Goal: Task Accomplishment & Management: Manage account settings

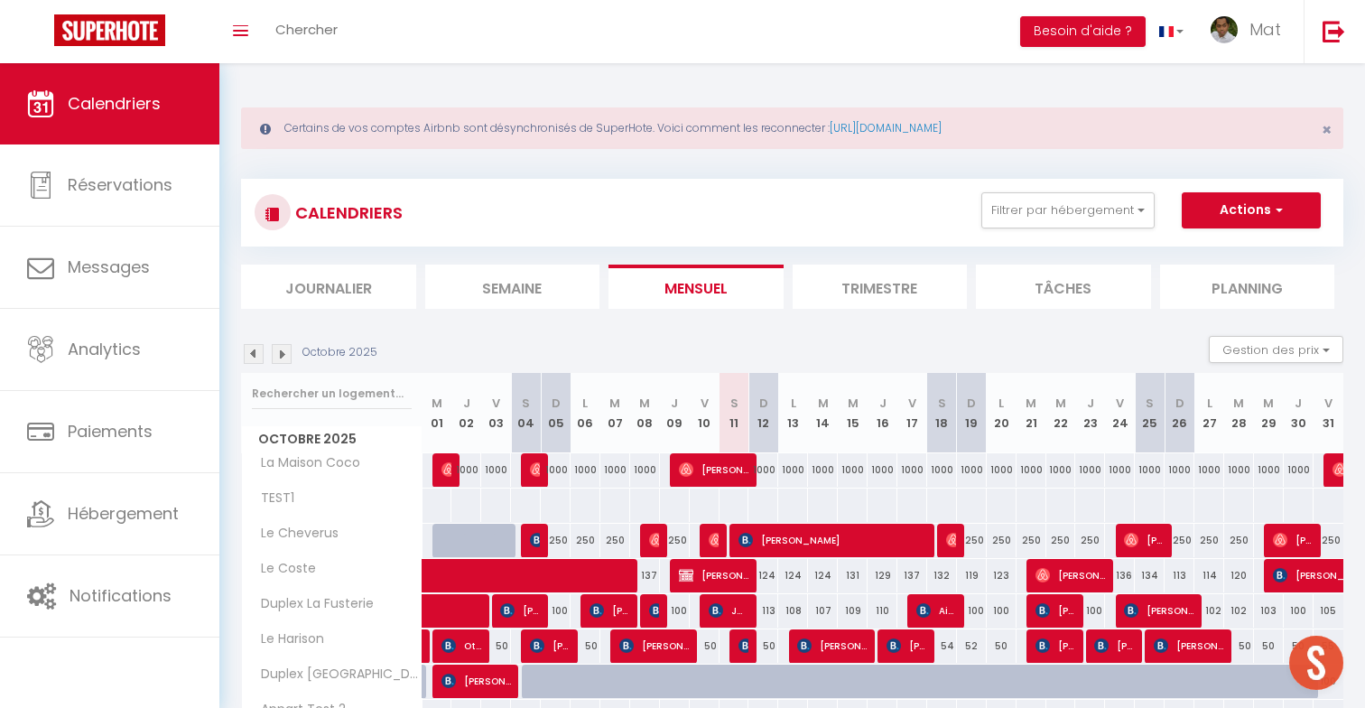
scroll to position [792, 0]
click at [727, 609] on span "Jgerenaia Ana" at bounding box center [729, 610] width 40 height 34
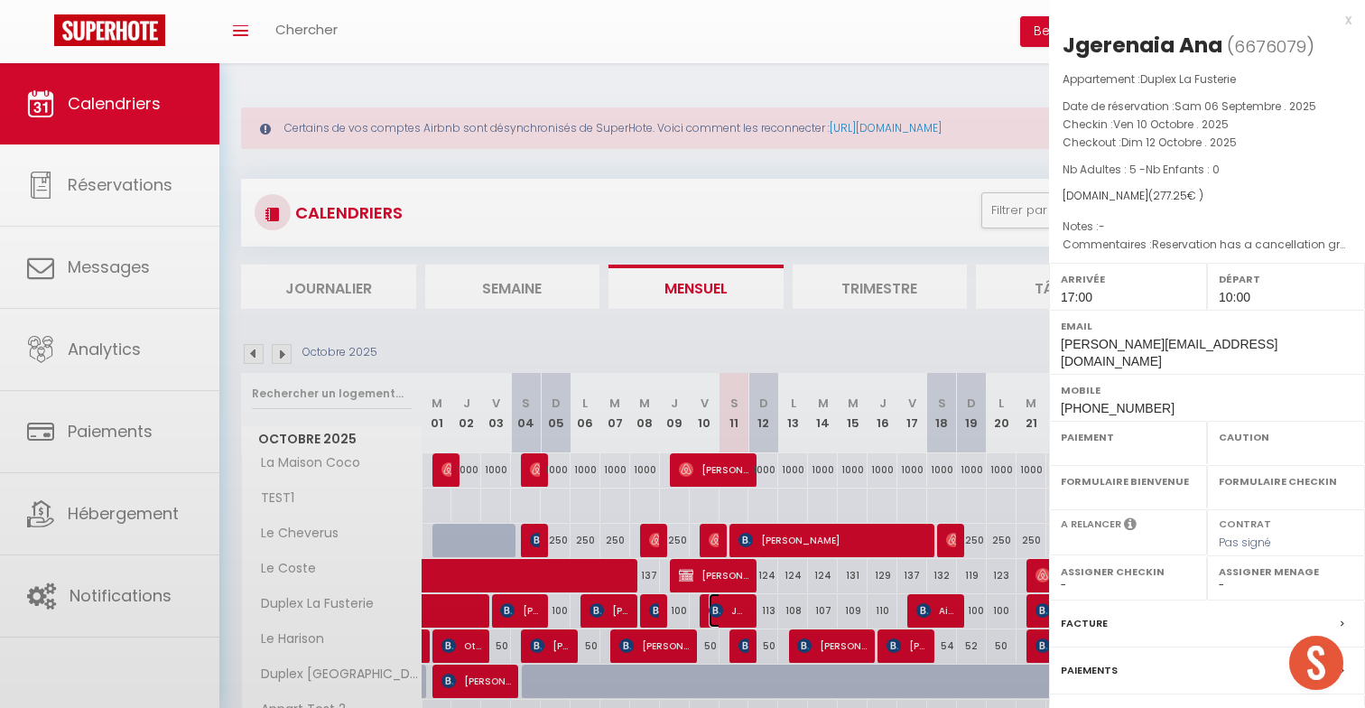
select select "OK"
select select "KO"
select select "0"
select select "1"
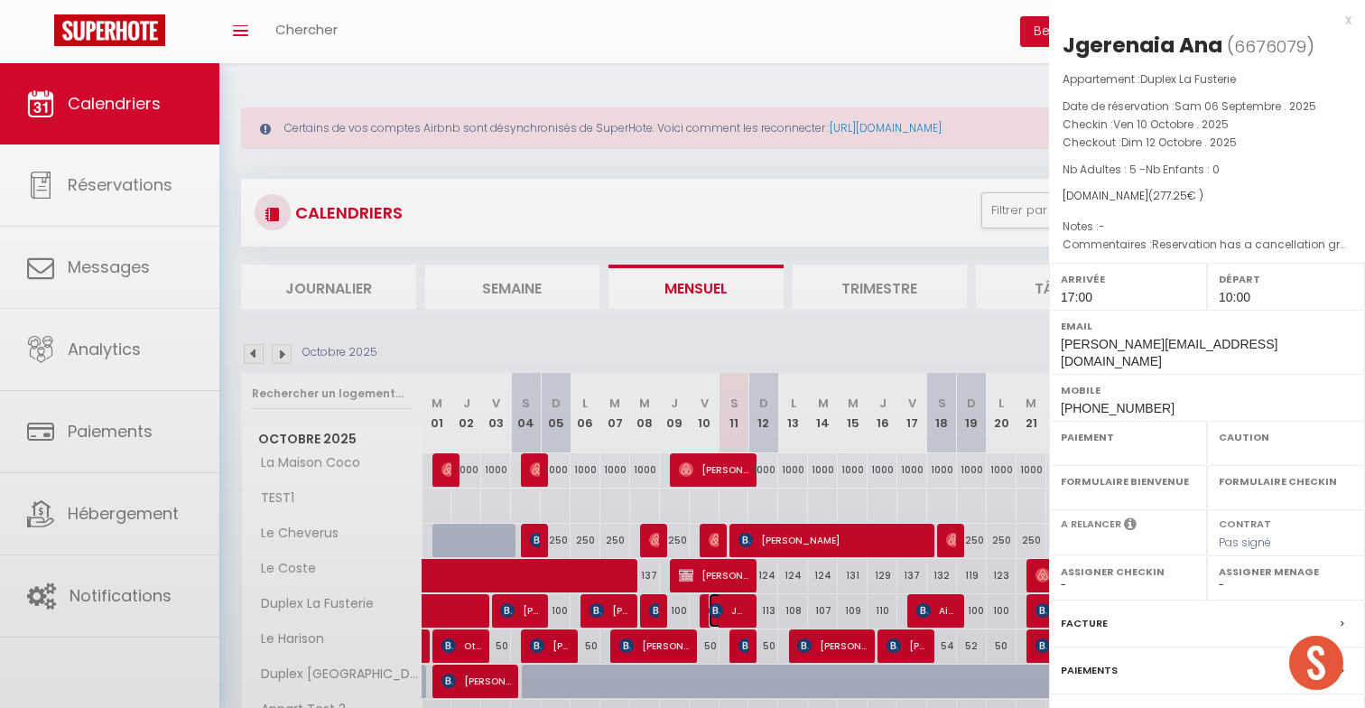
select select
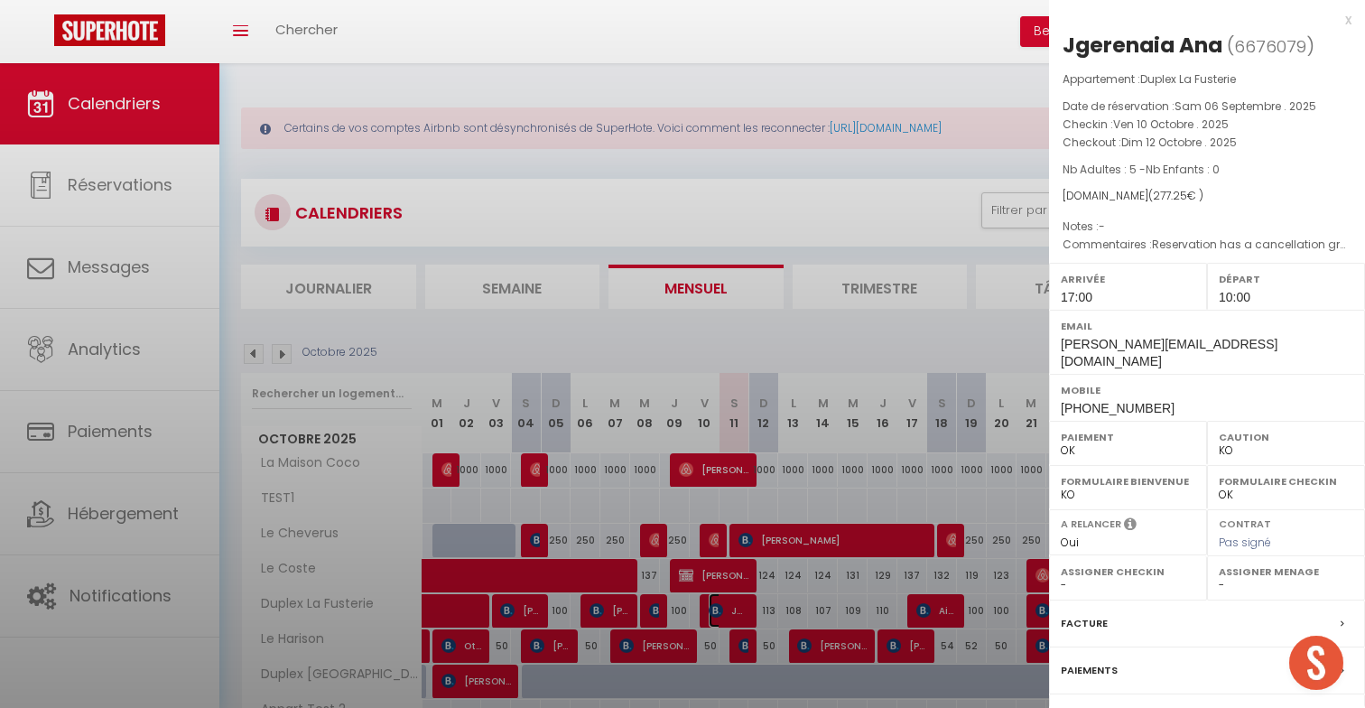
select select "2365"
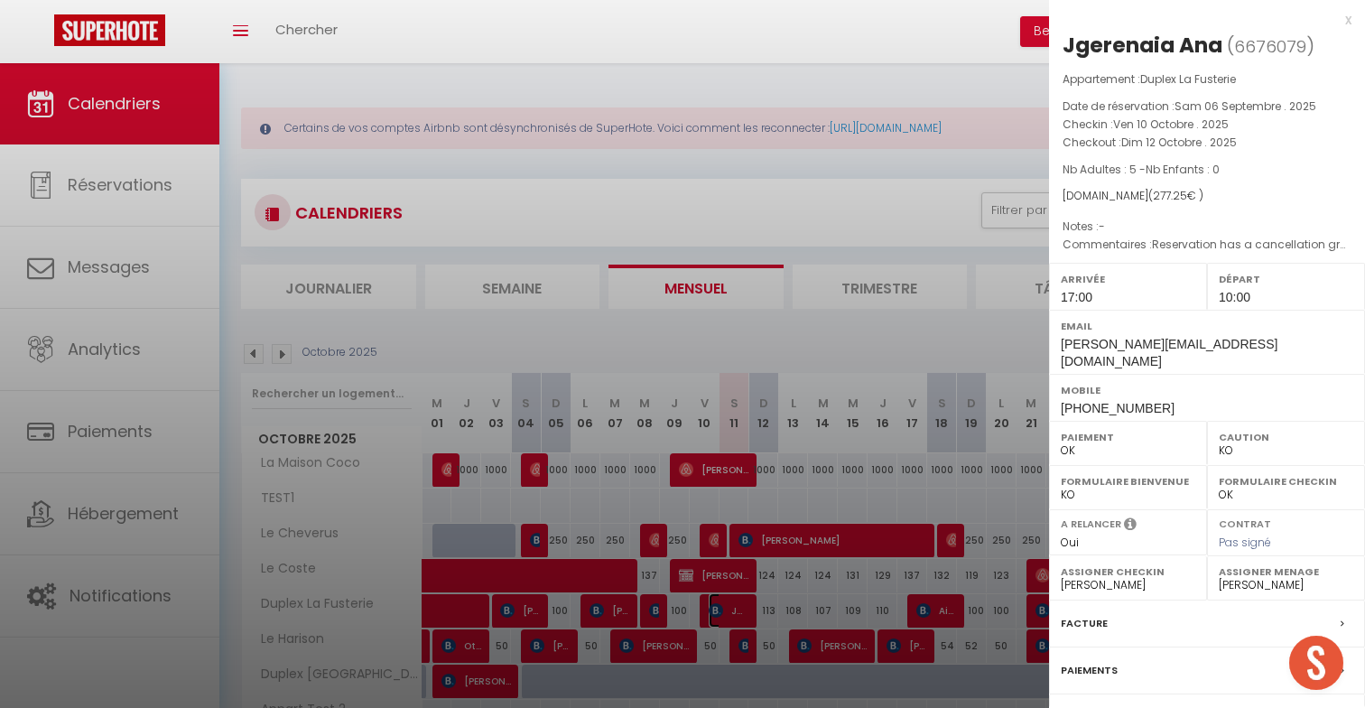
scroll to position [134, 0]
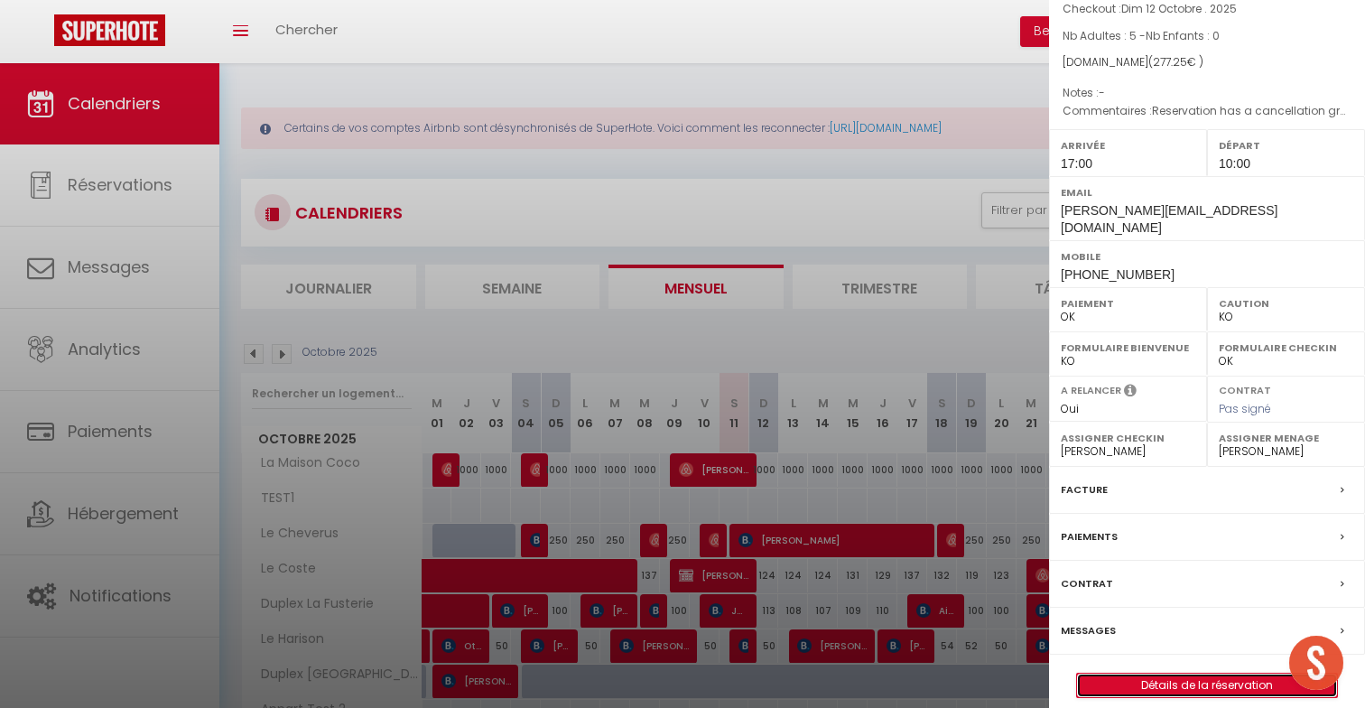
click at [1205, 677] on link "Détails de la réservation" at bounding box center [1207, 684] width 260 height 23
select select
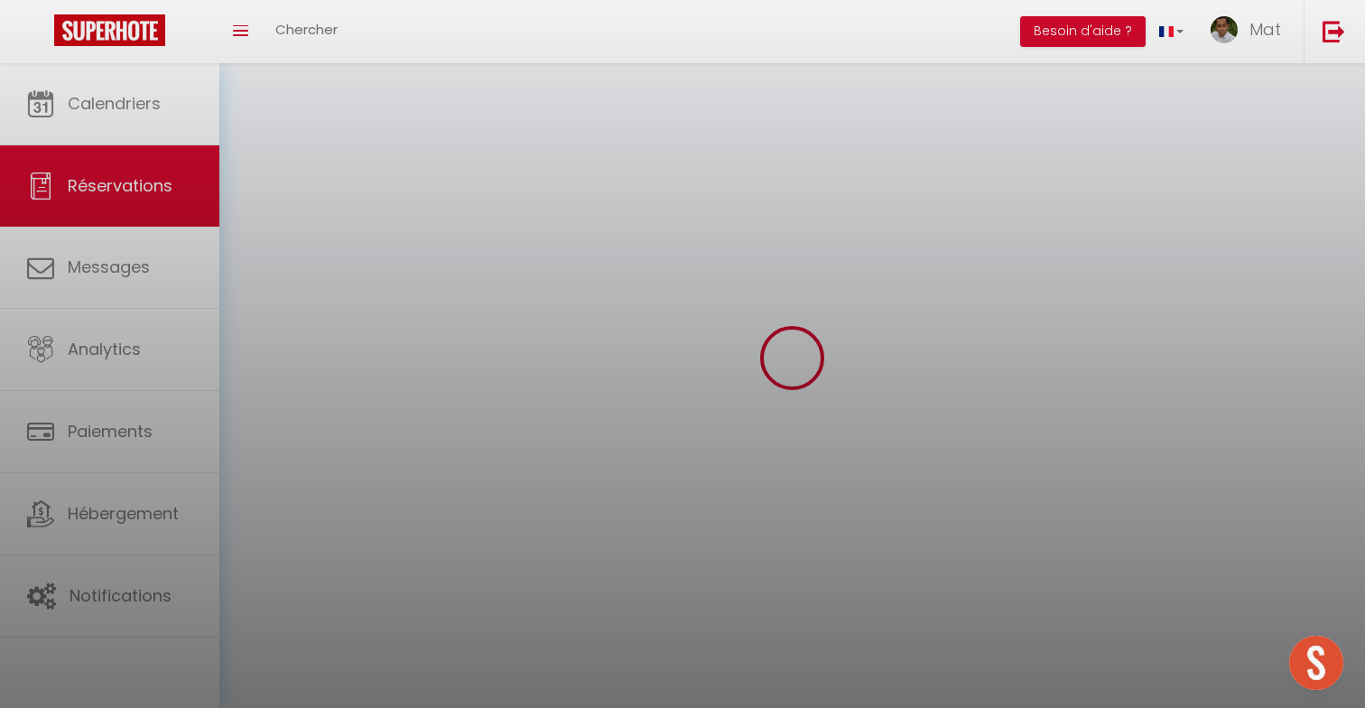
select select
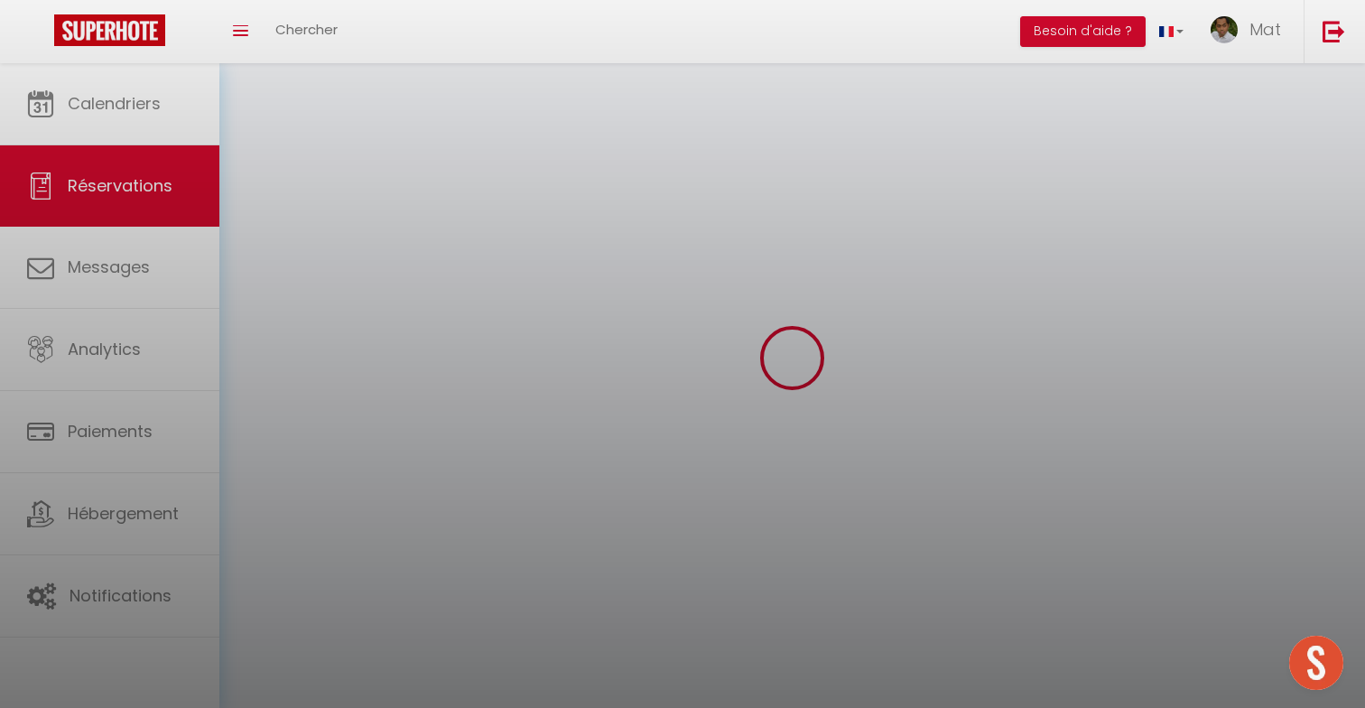
select select
checkbox input "false"
select select
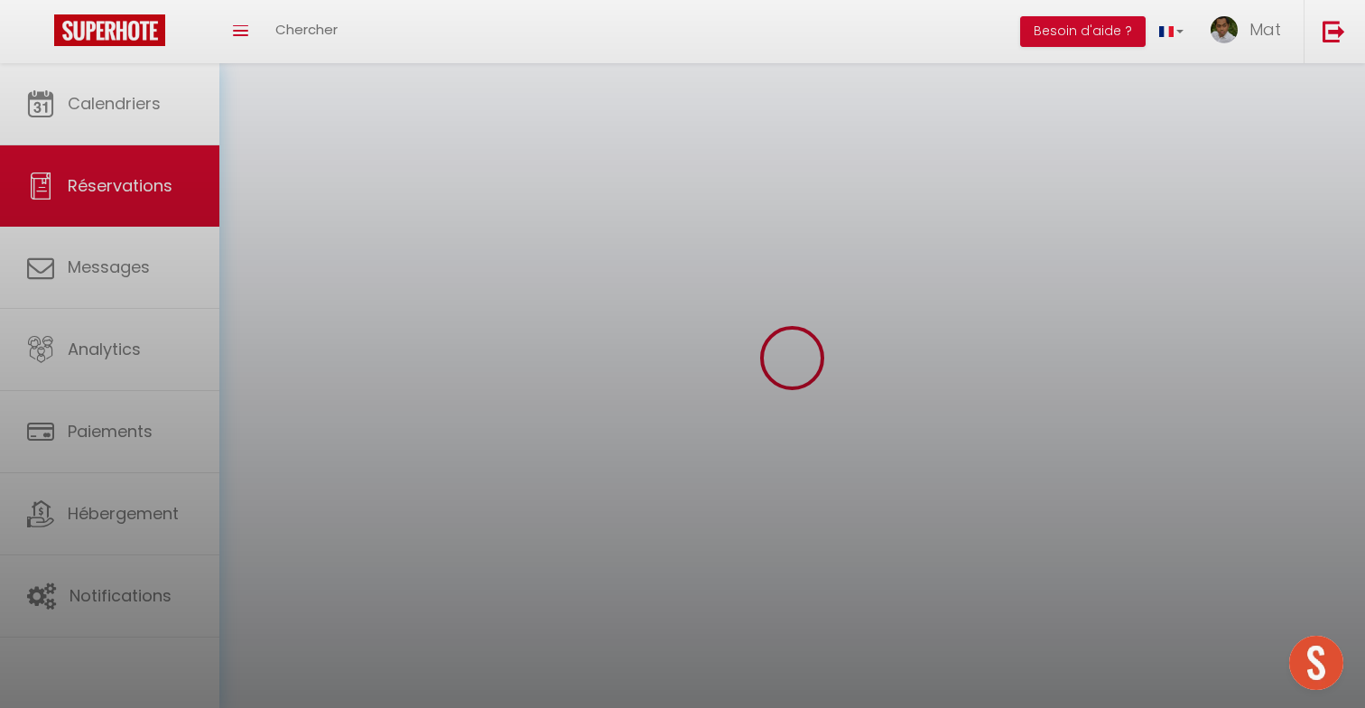
select select
checkbox input "false"
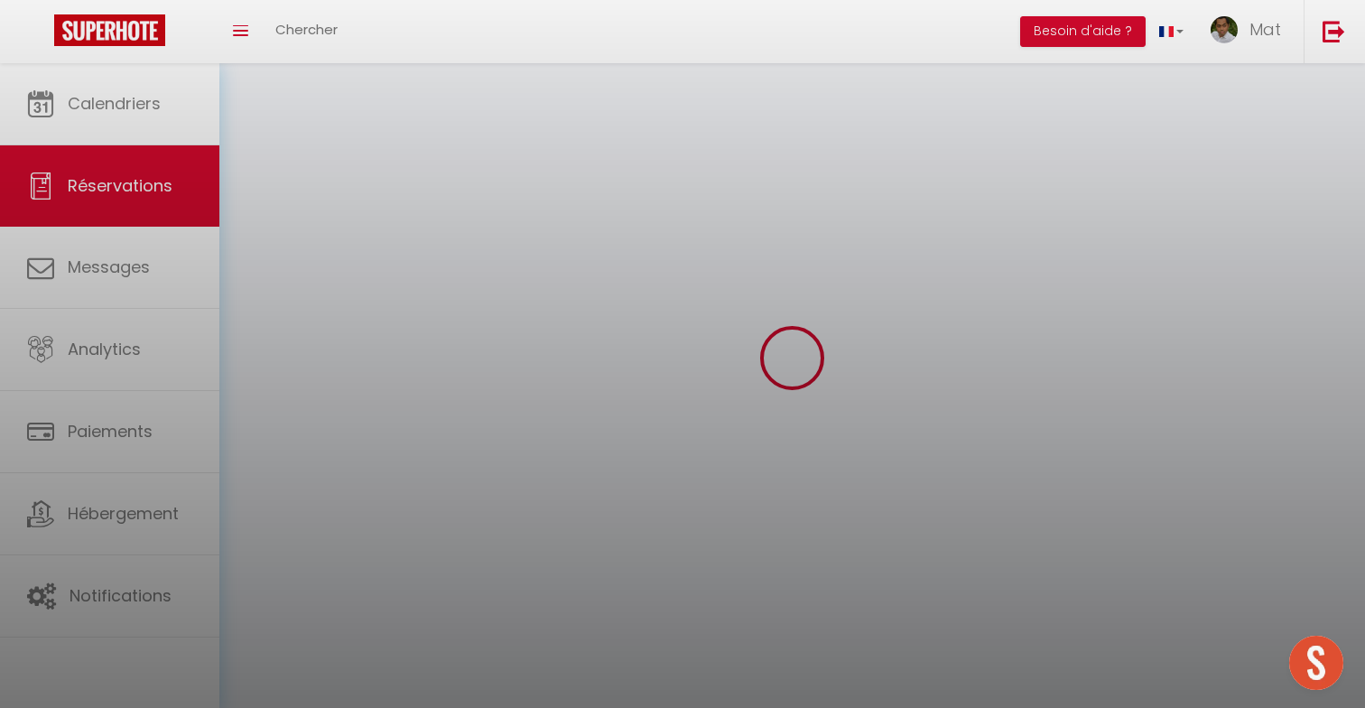
select select
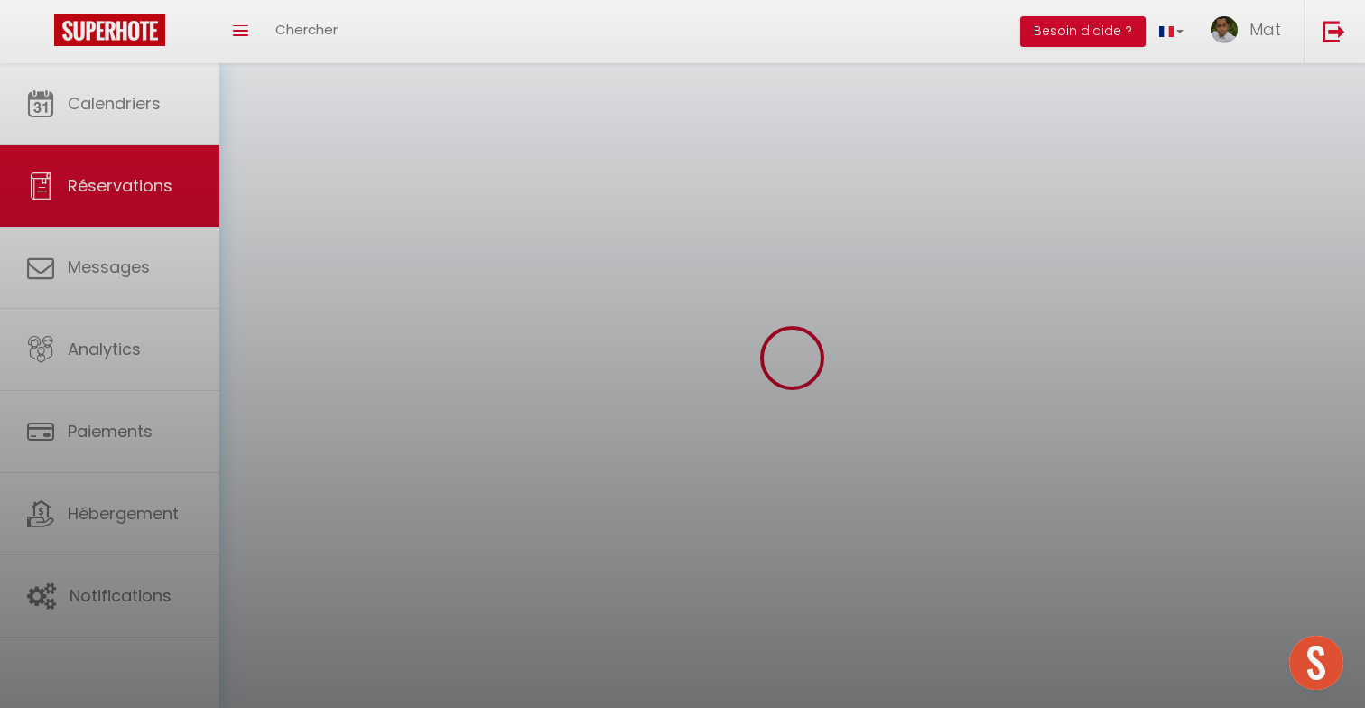
checkbox input "false"
select select
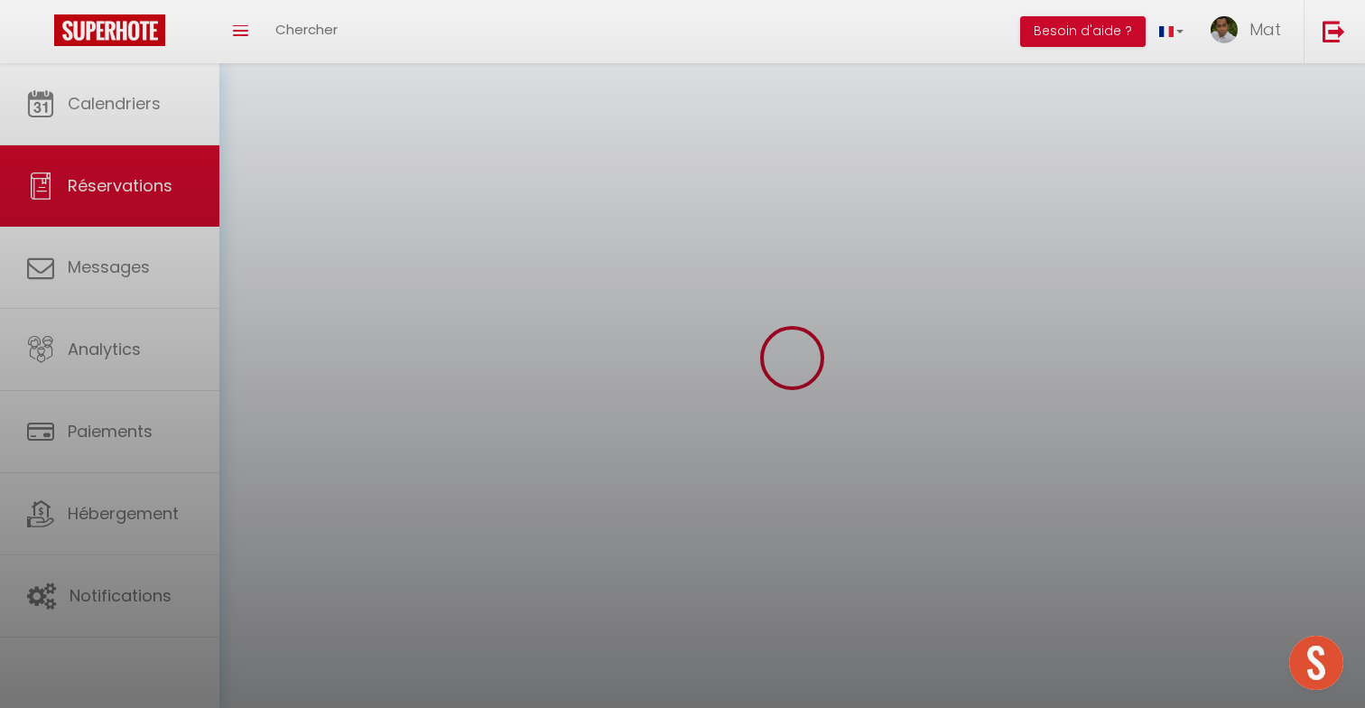
select select
checkbox input "false"
select select
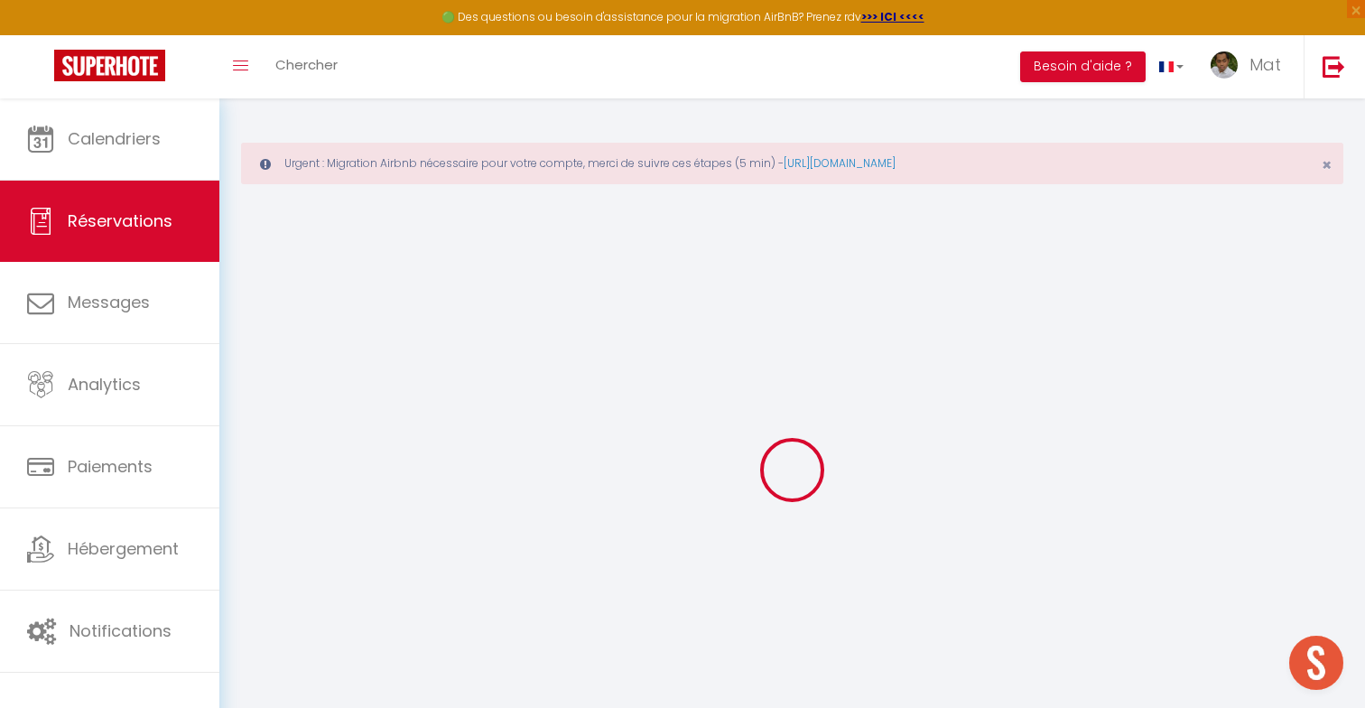
type input "Jgerenaia"
type input "Ana"
type input "[PERSON_NAME][EMAIL_ADDRESS][DOMAIN_NAME]"
type input "[EMAIL_ADDRESS][DOMAIN_NAME]"
type input "[PHONE_NUMBER]"
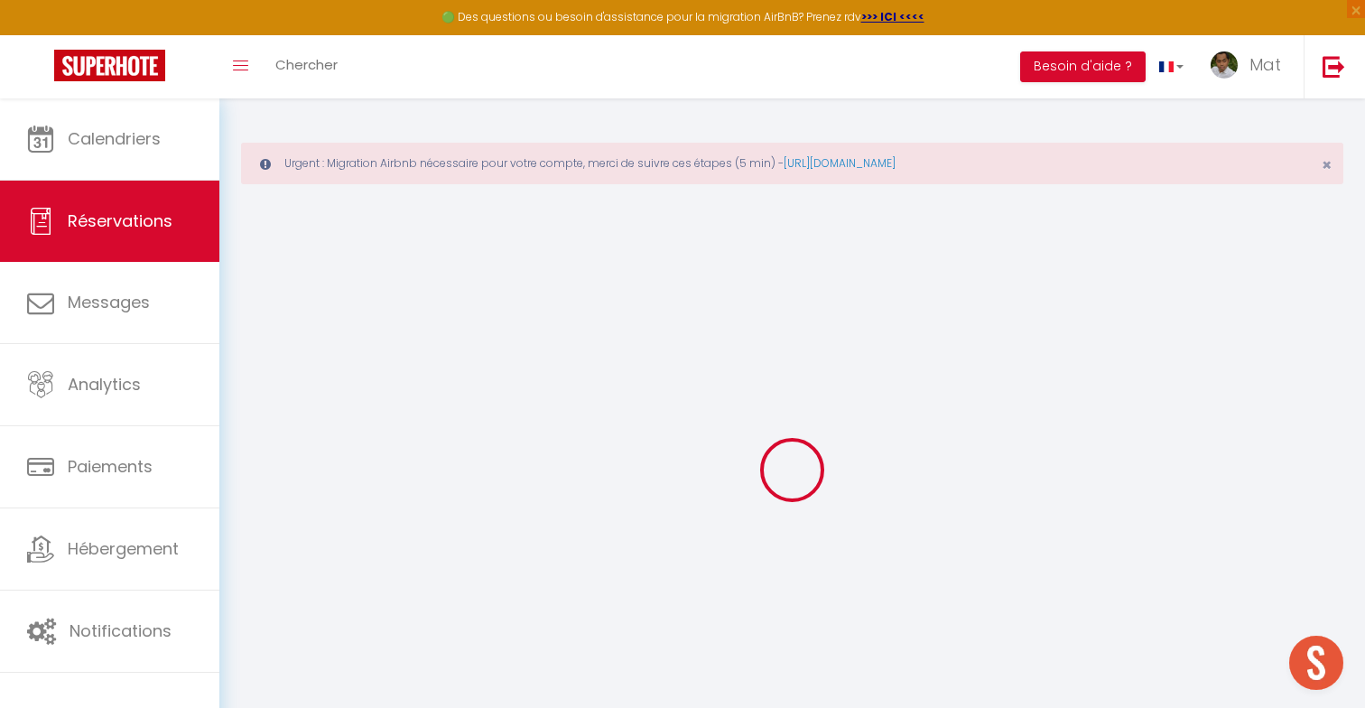
type input "0626343013"
type input "[EMAIL_ADDRESS][DOMAIN_NAME]"
type input "[GEOGRAPHIC_DATA]"
select select "FR"
type input "42.97"
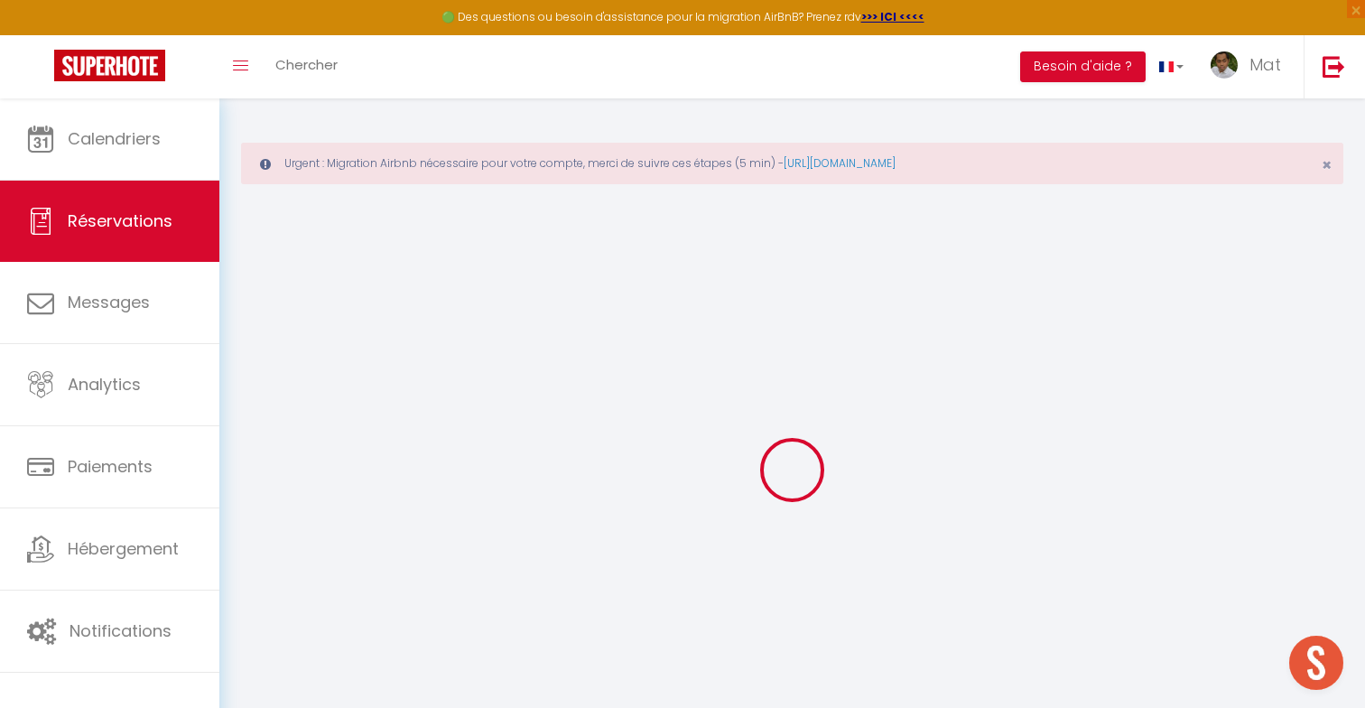
select select "125"
select select "1"
select select
type input "5"
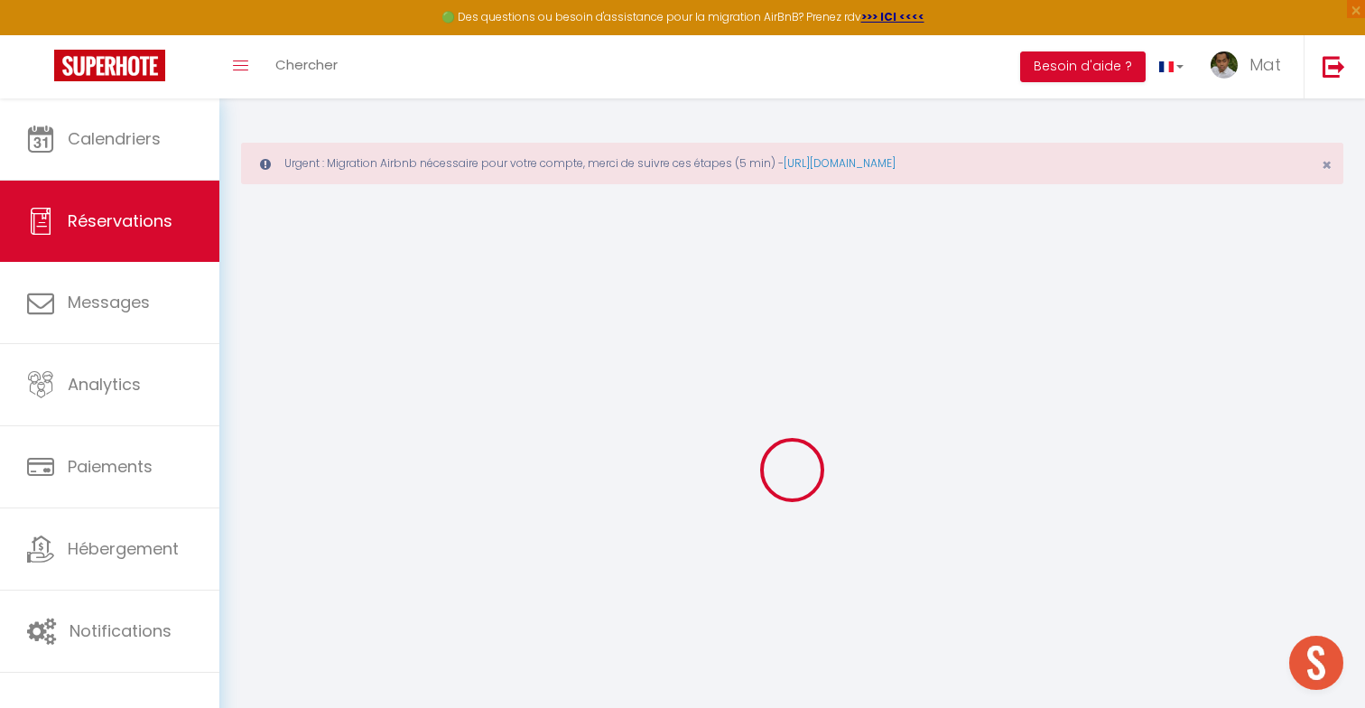
select select "12"
select select "14"
type input "222.75"
checkbox input "false"
type input "0"
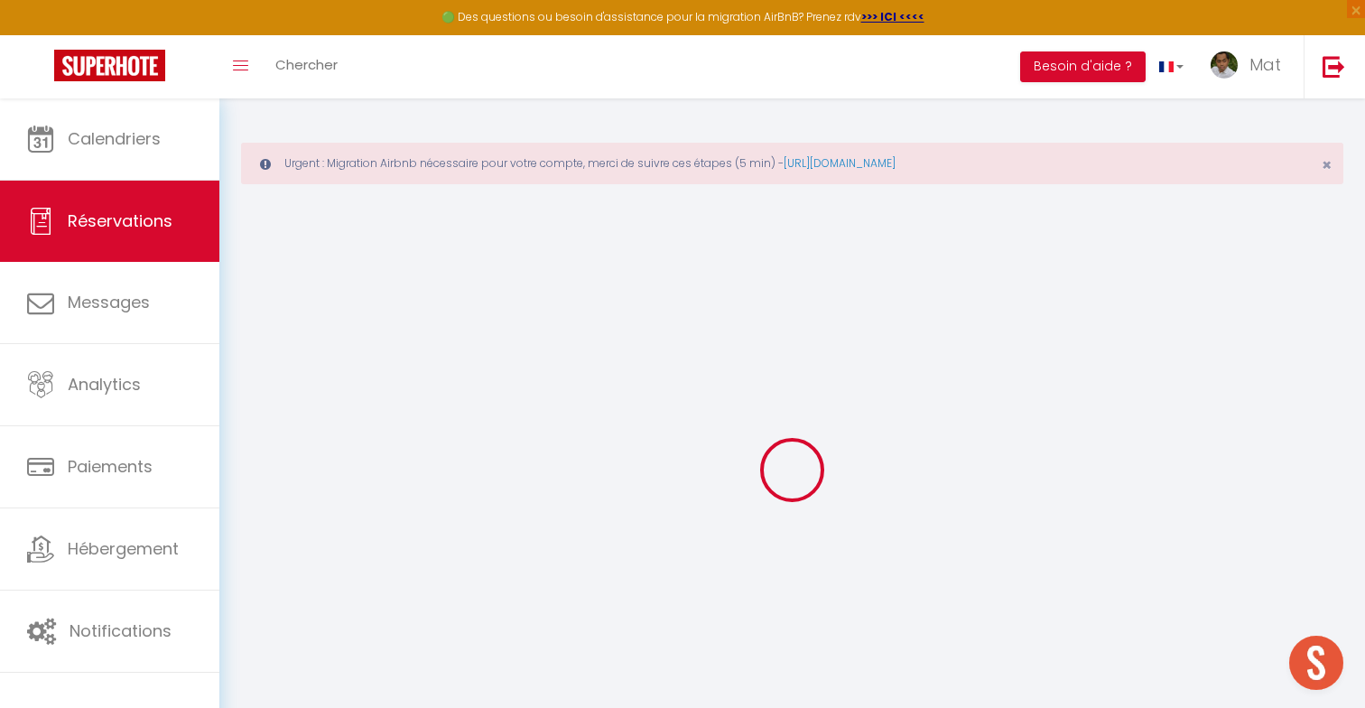
select select "2"
type input "50"
type input "0"
select select
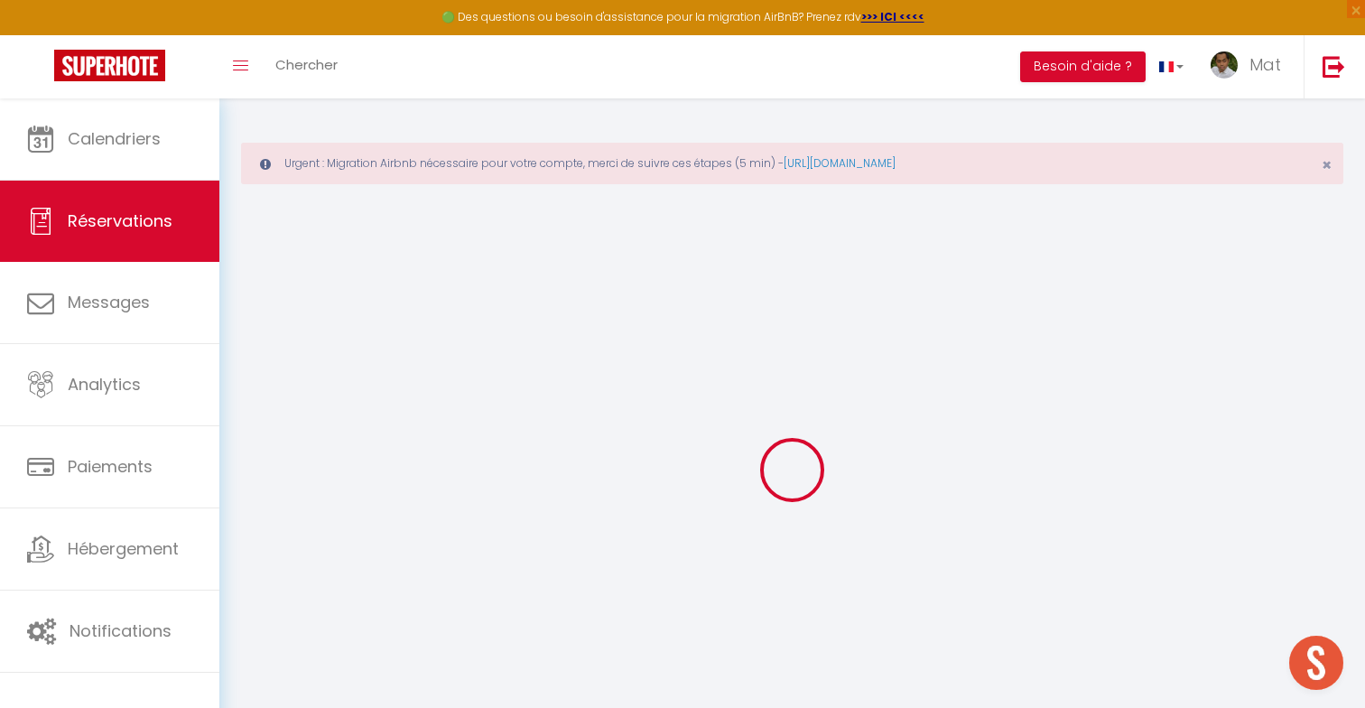
select select
checkbox input "false"
select select
checkbox input "false"
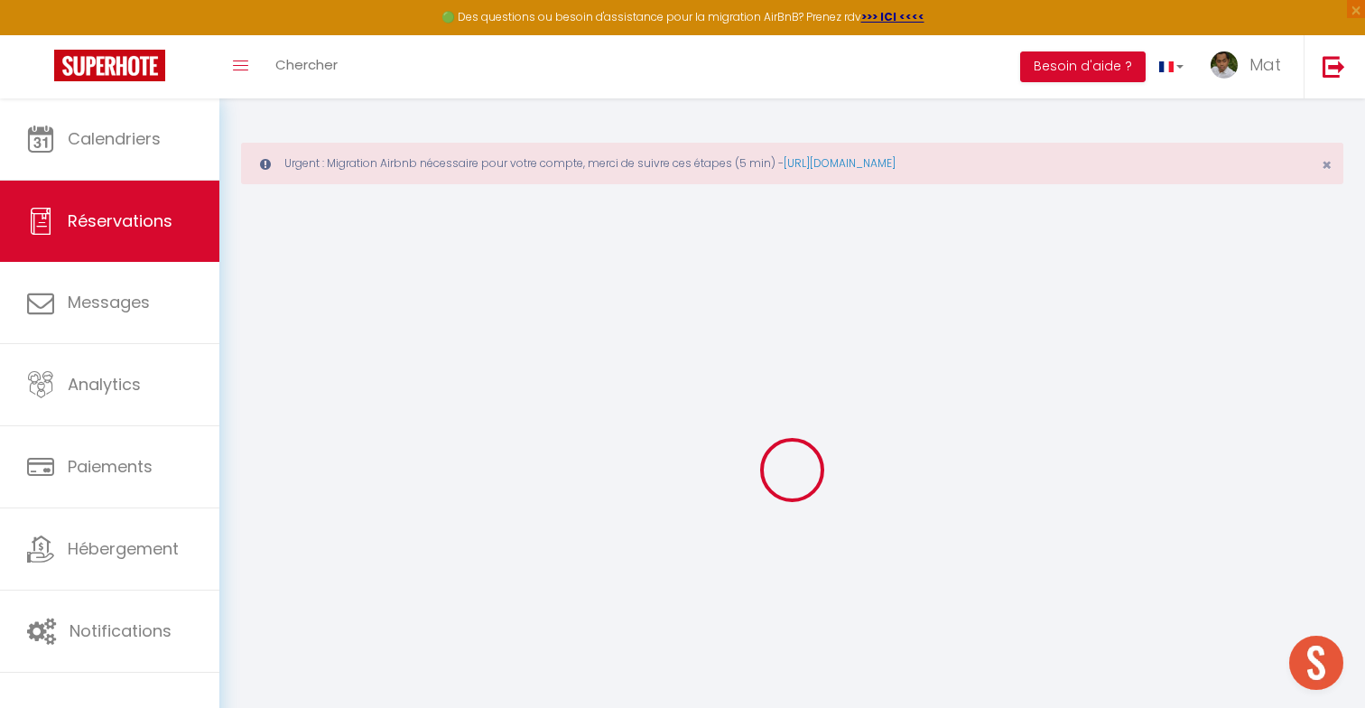
select select
checkbox input "false"
type voyageur0 "Reservation has a cancellation grace period. Do not charge if cancelled before …"
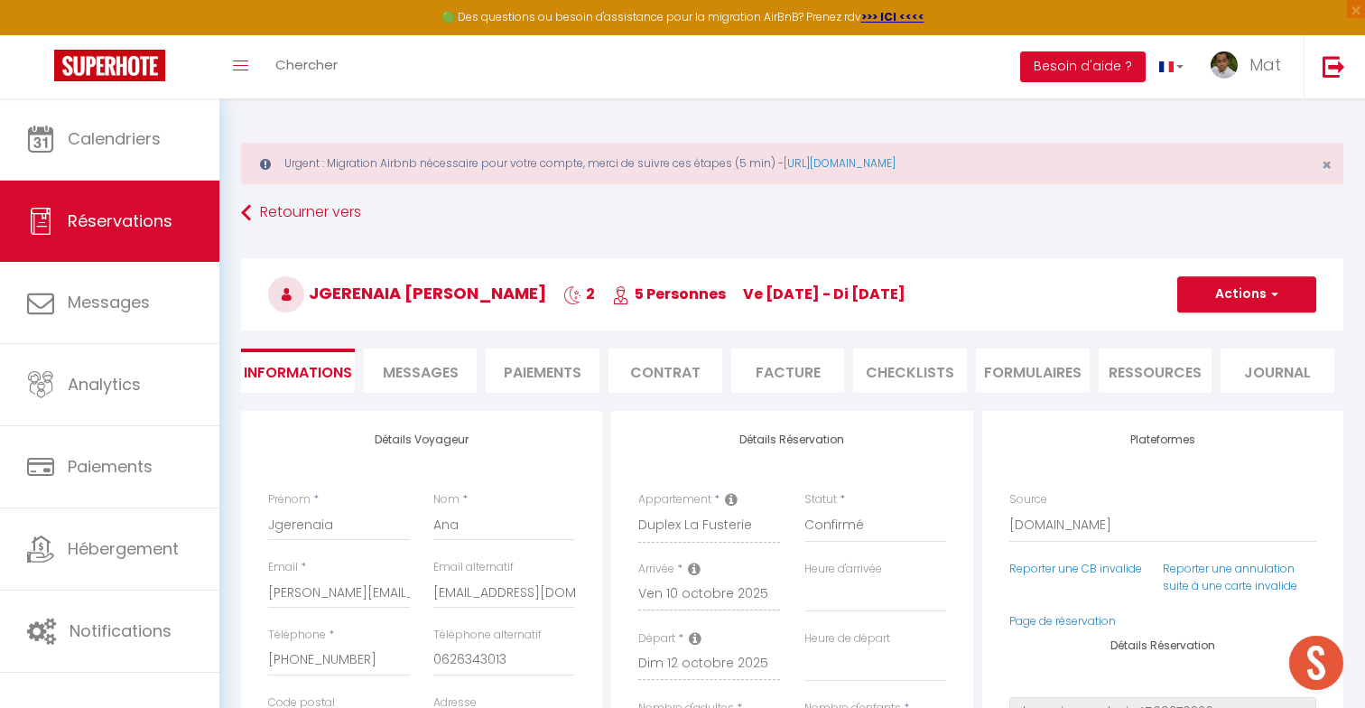
type input "30"
type input "24.5"
select select
checkbox input "false"
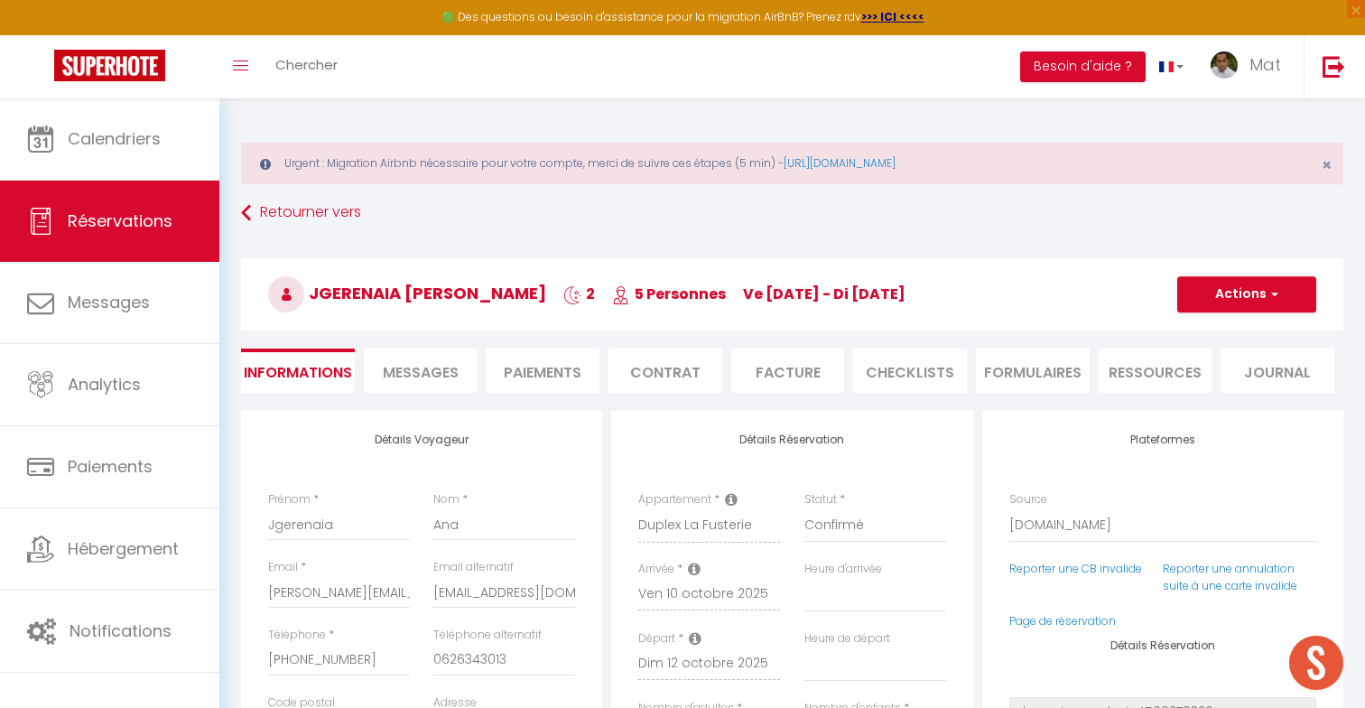
select select "17:00"
select select "10:00"
click at [1199, 575] on link "Reporter une annulation suite à une carte invalide" at bounding box center [1230, 577] width 134 height 32
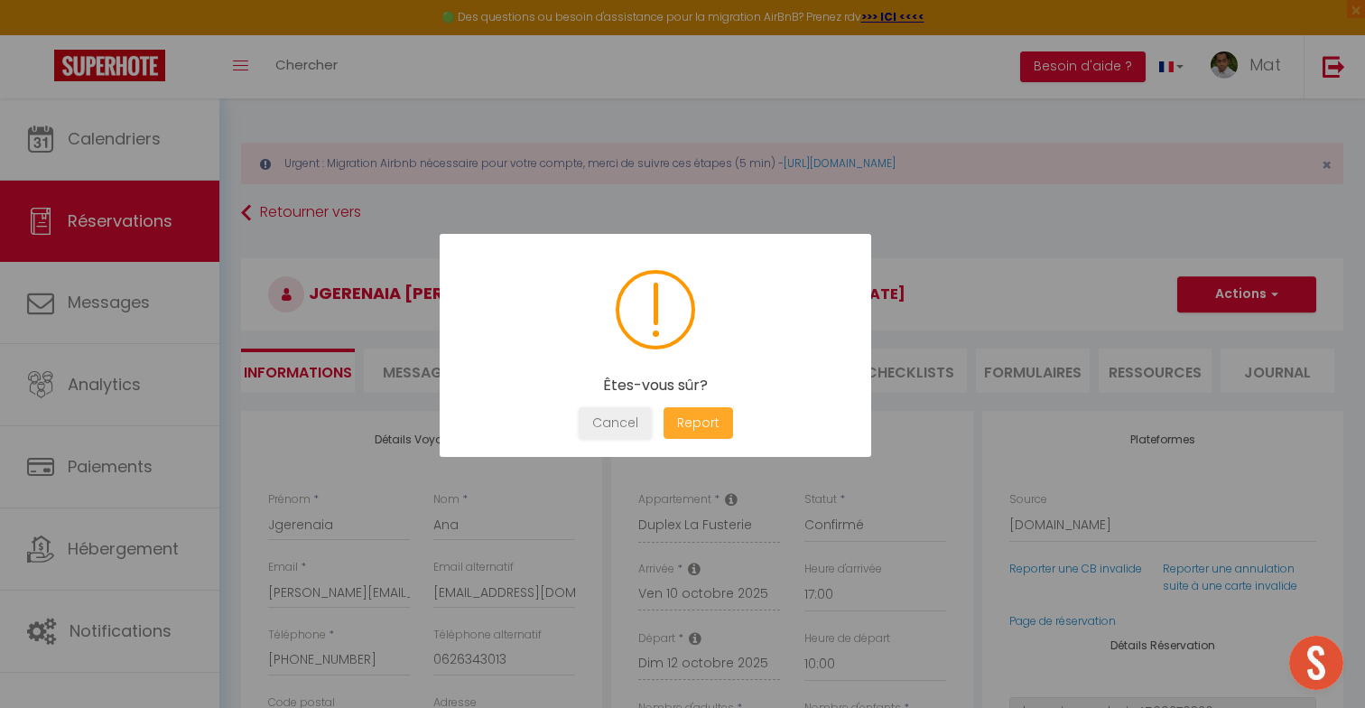
click at [720, 423] on button "Report" at bounding box center [698, 423] width 70 height 32
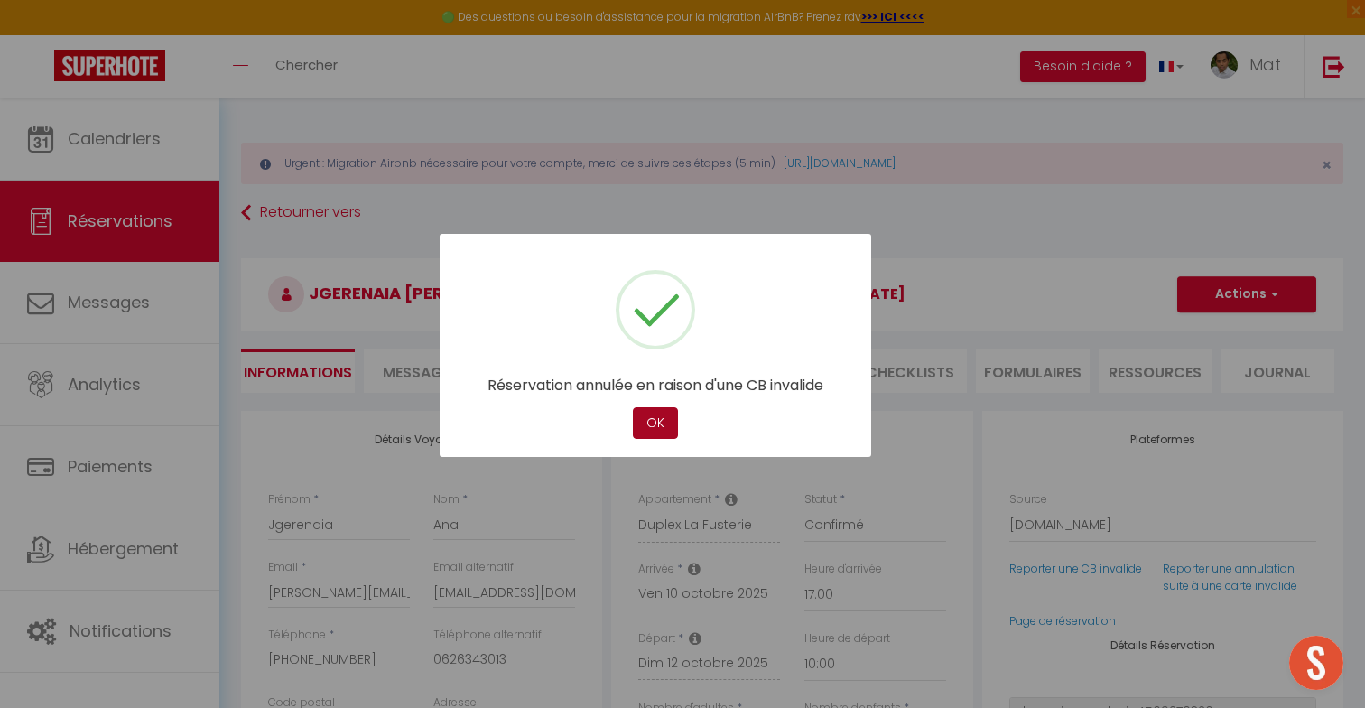
click at [660, 416] on button "OK" at bounding box center [655, 423] width 45 height 32
